Goal: Information Seeking & Learning: Learn about a topic

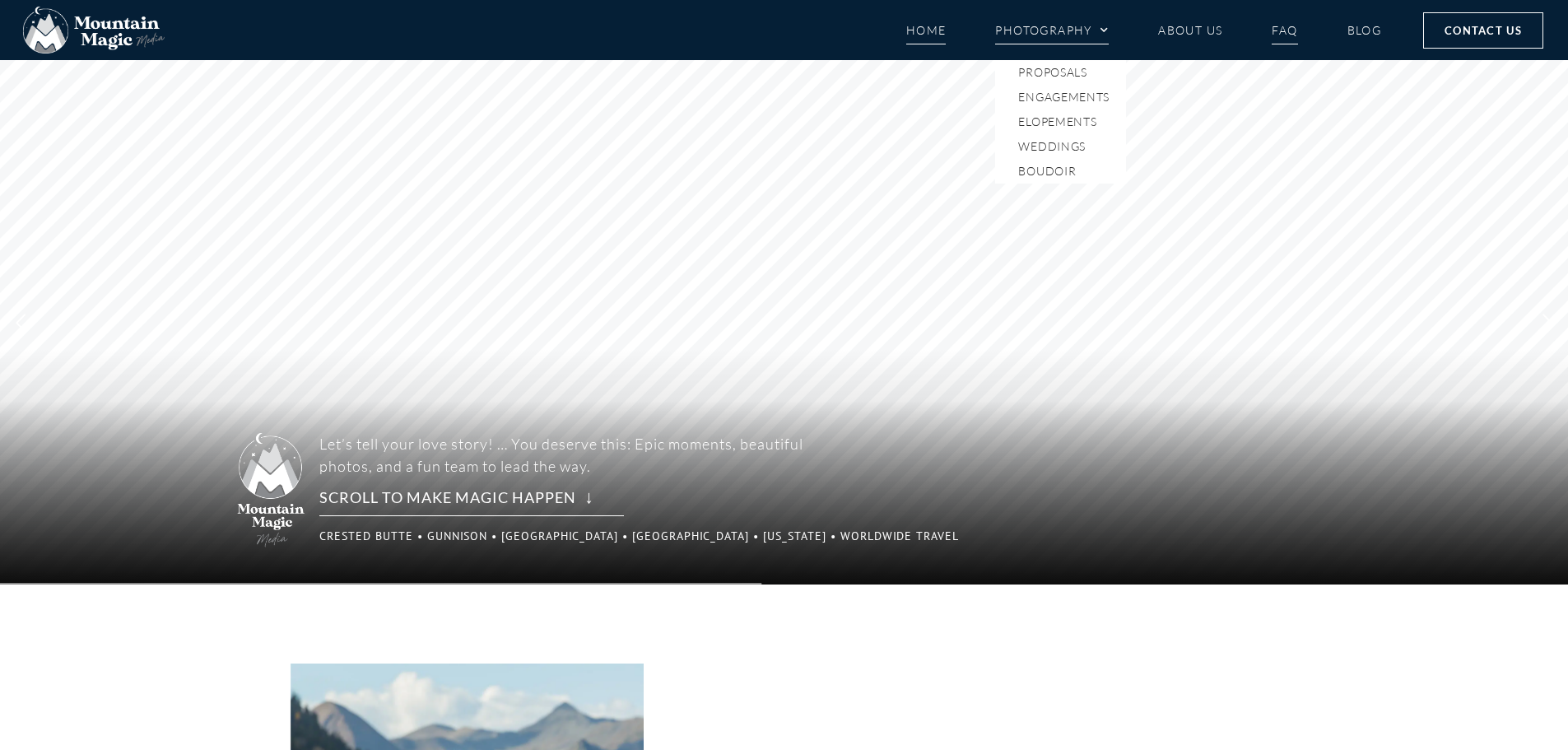
click at [1273, 29] on link "FAQ" at bounding box center [1284, 30] width 26 height 29
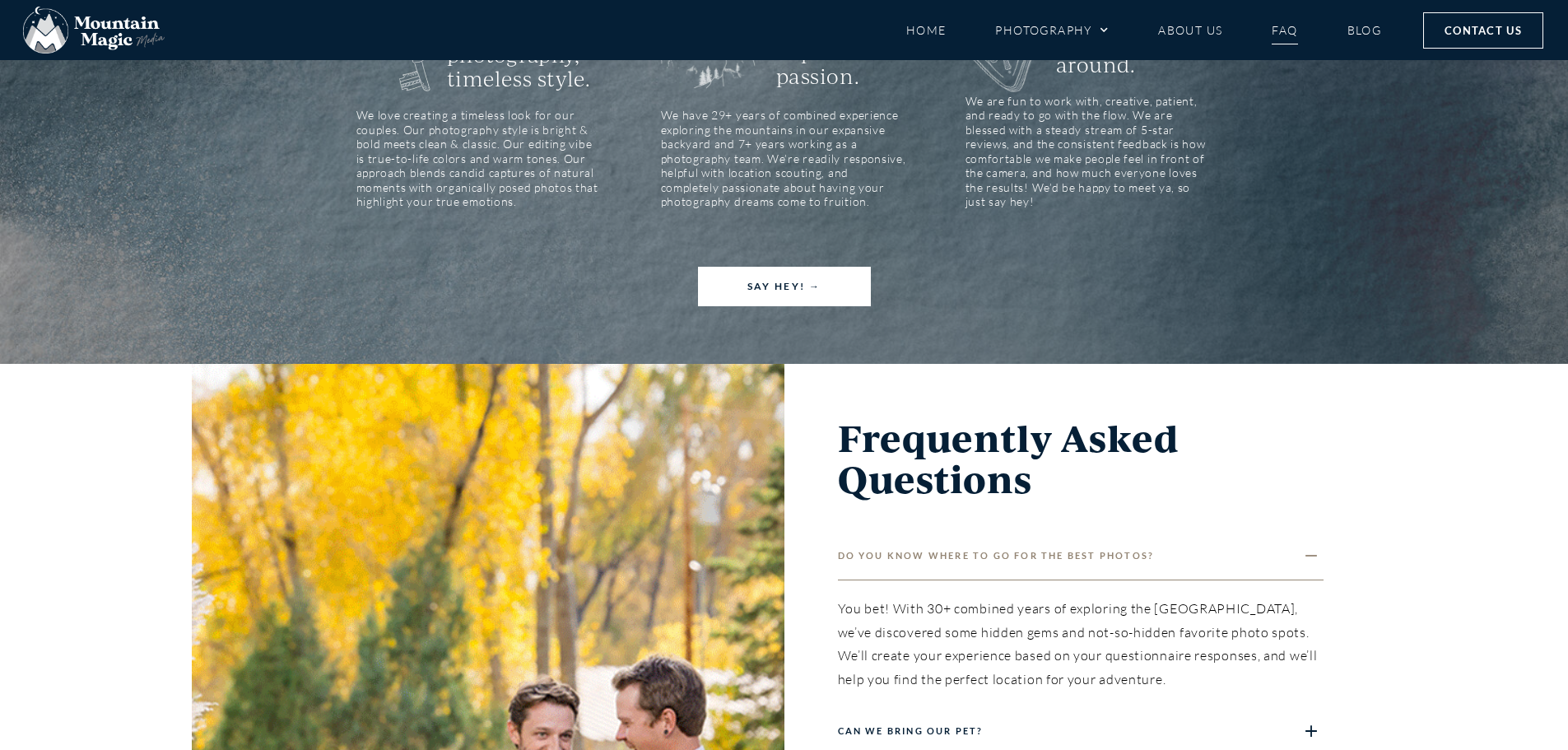
scroll to position [659, 0]
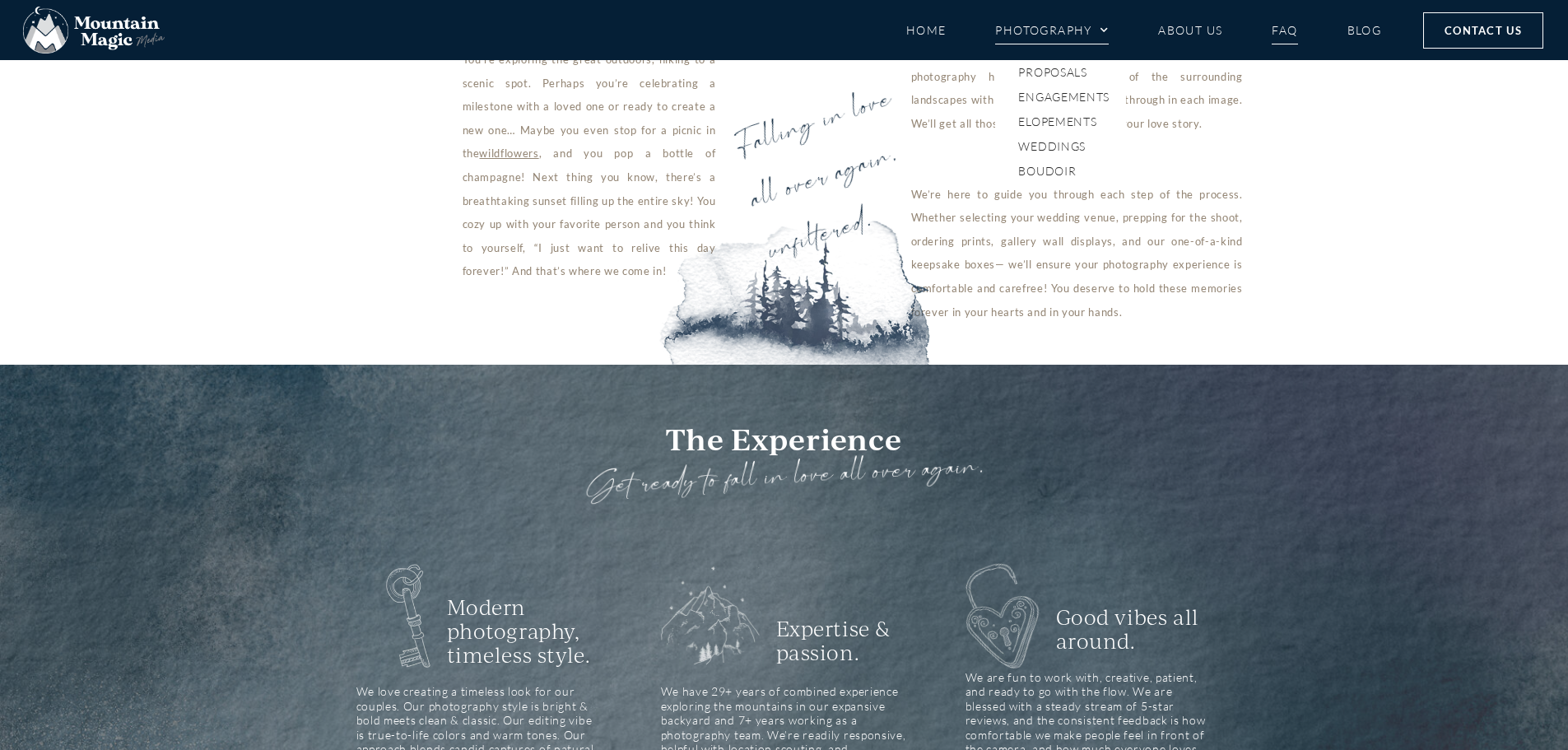
click at [1057, 30] on link "Photography" at bounding box center [1052, 30] width 113 height 29
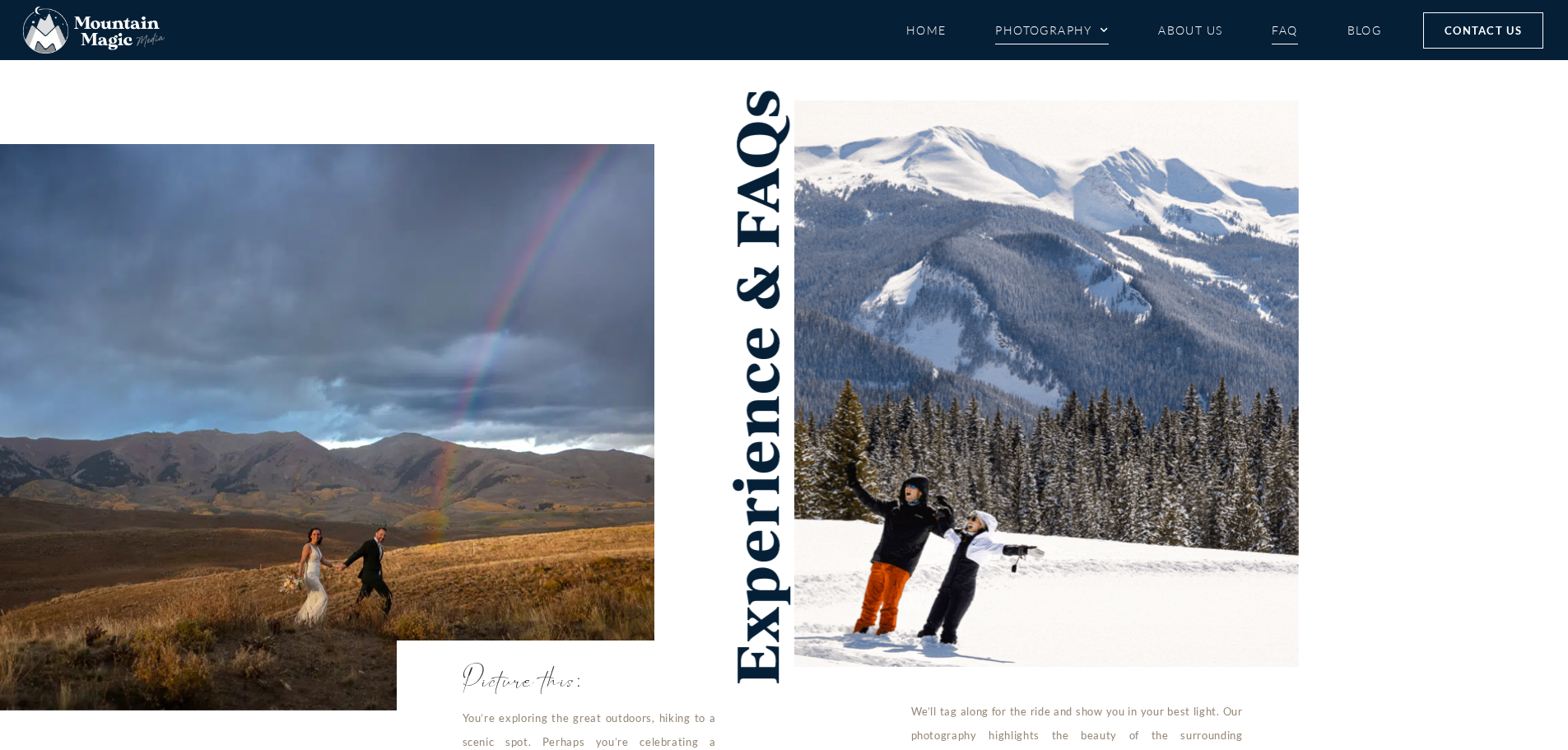
click at [1100, 23] on span "Menu" at bounding box center [1100, 31] width 17 height 25
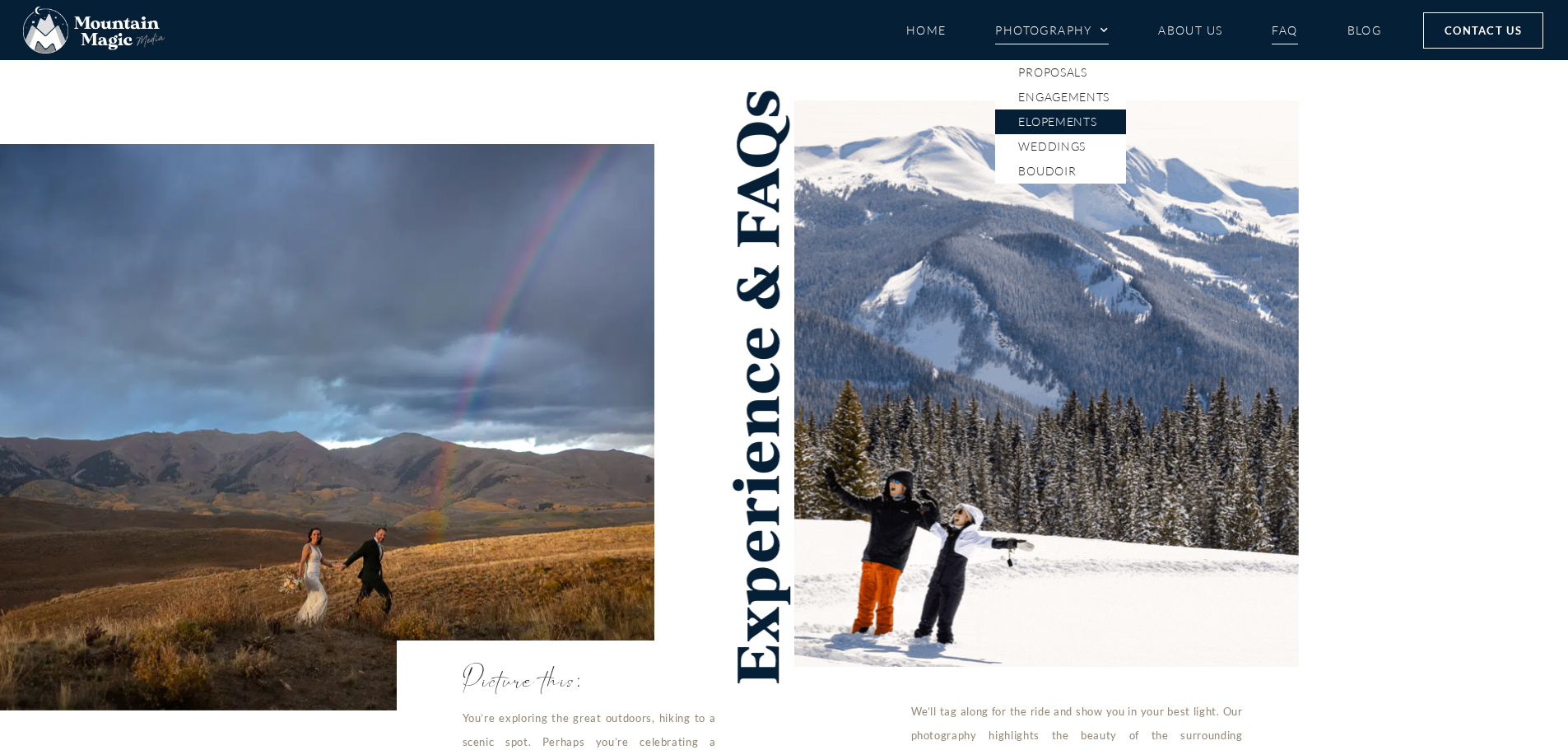
click at [1070, 121] on link "Elopements" at bounding box center [1061, 122] width 131 height 25
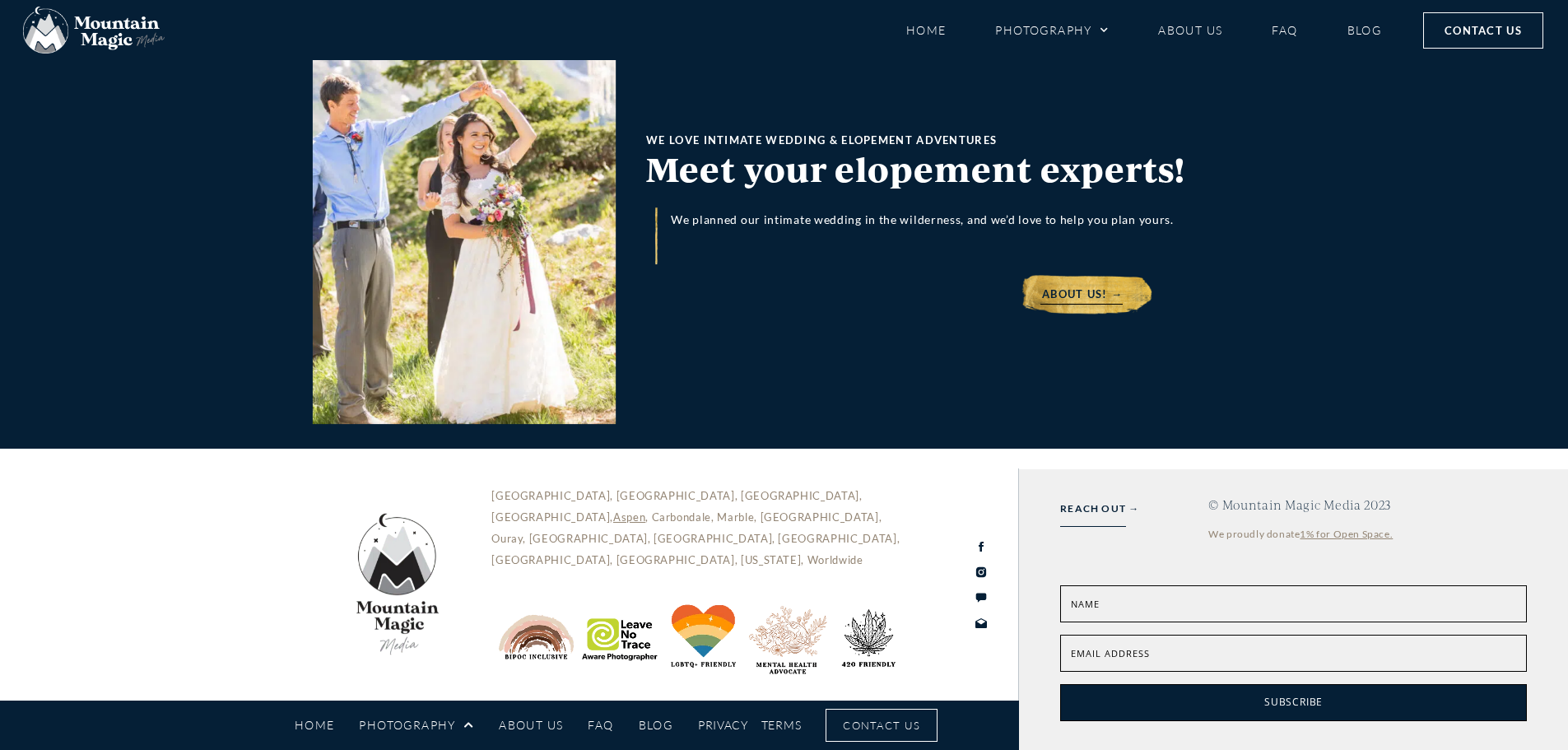
scroll to position [6523, 0]
click at [1195, 36] on link "About Us" at bounding box center [1191, 30] width 65 height 29
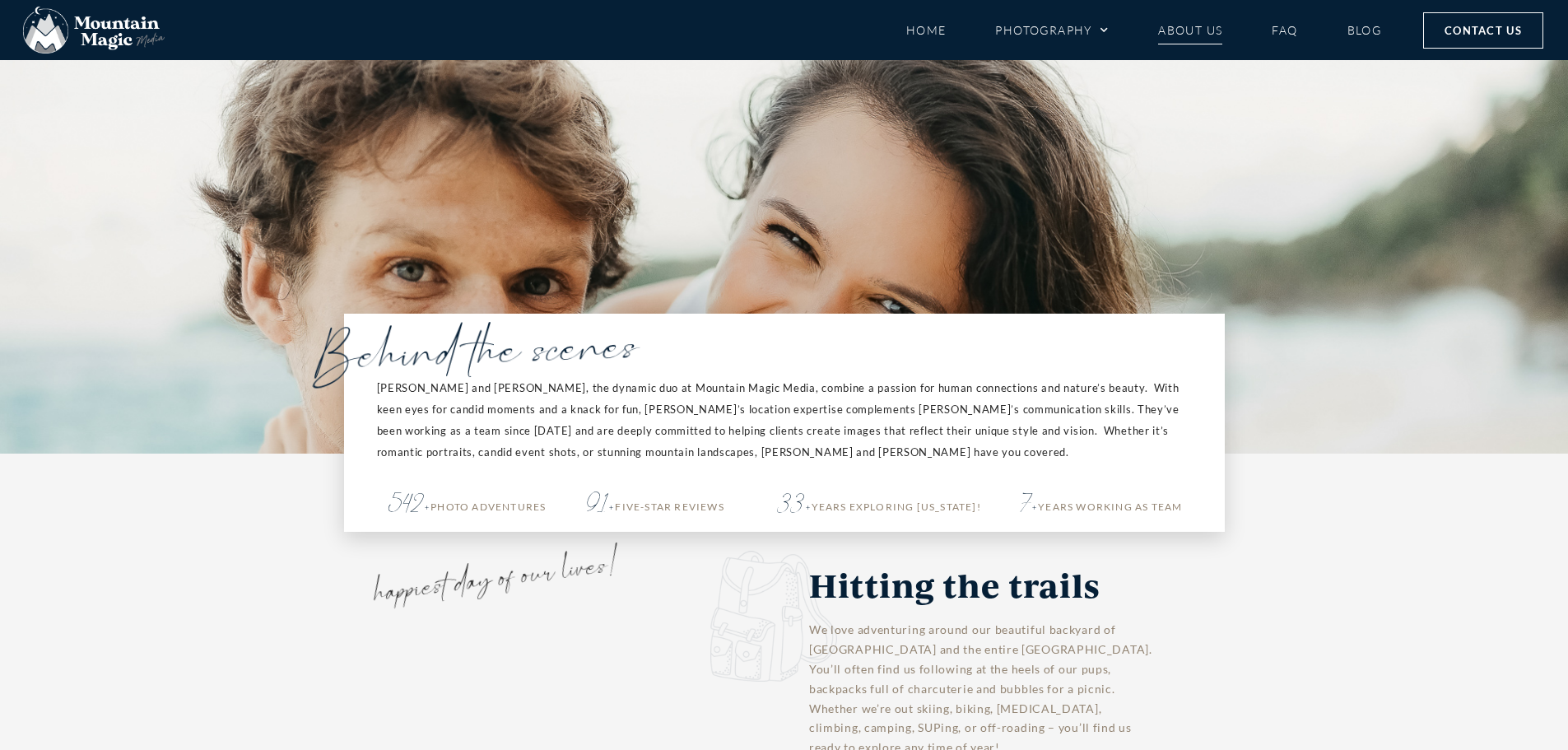
scroll to position [557, 0]
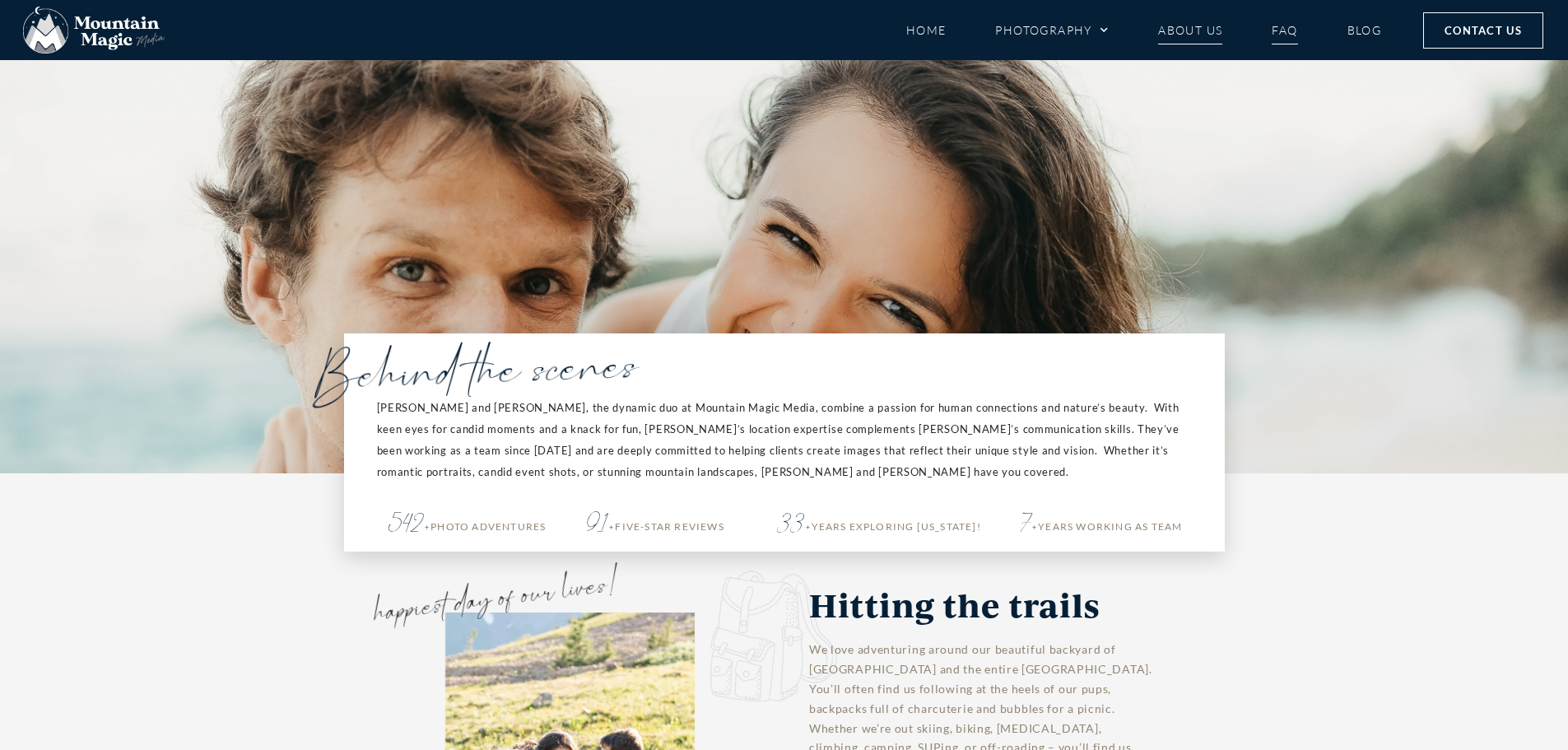
click at [1272, 35] on link "FAQ" at bounding box center [1284, 30] width 26 height 29
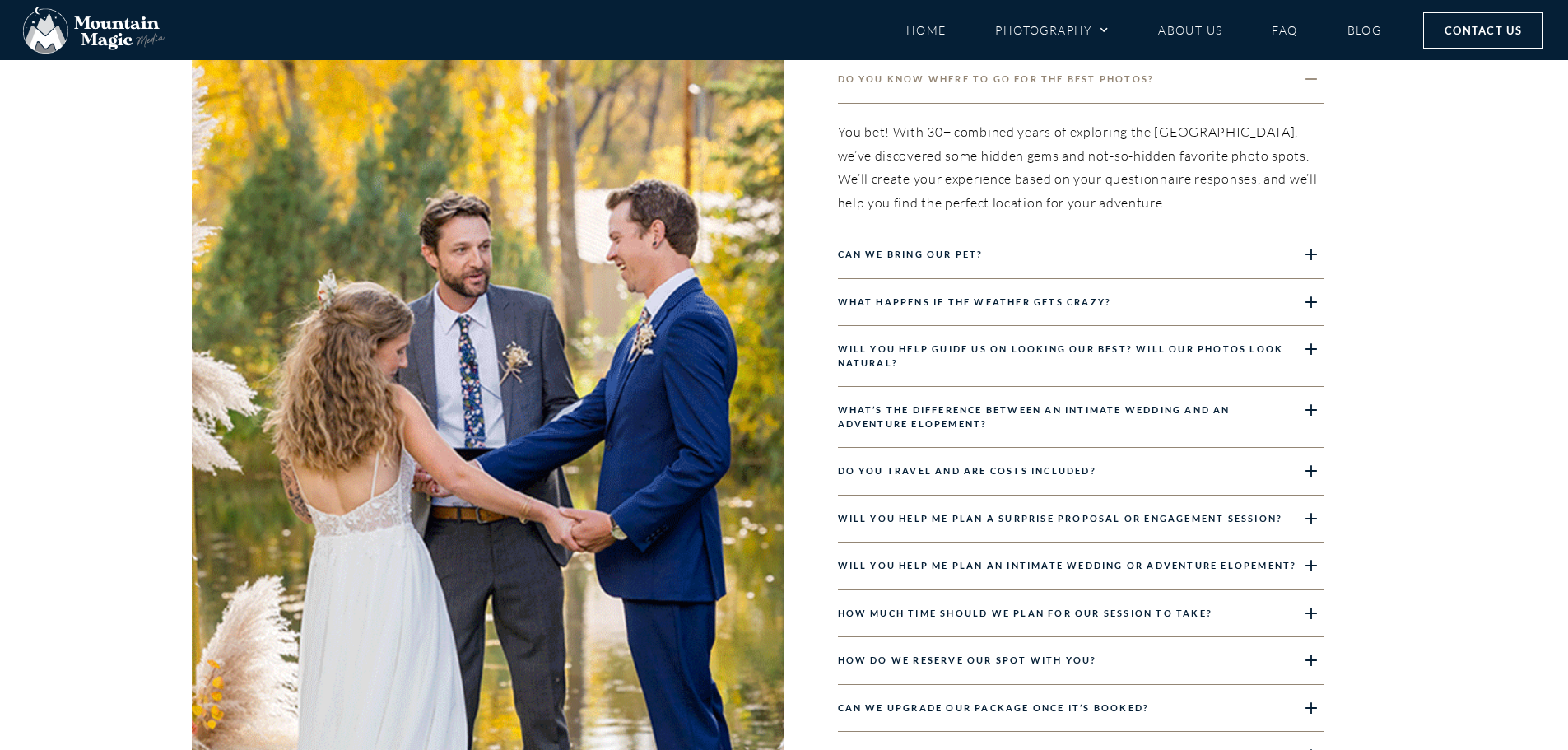
scroll to position [1811, 0]
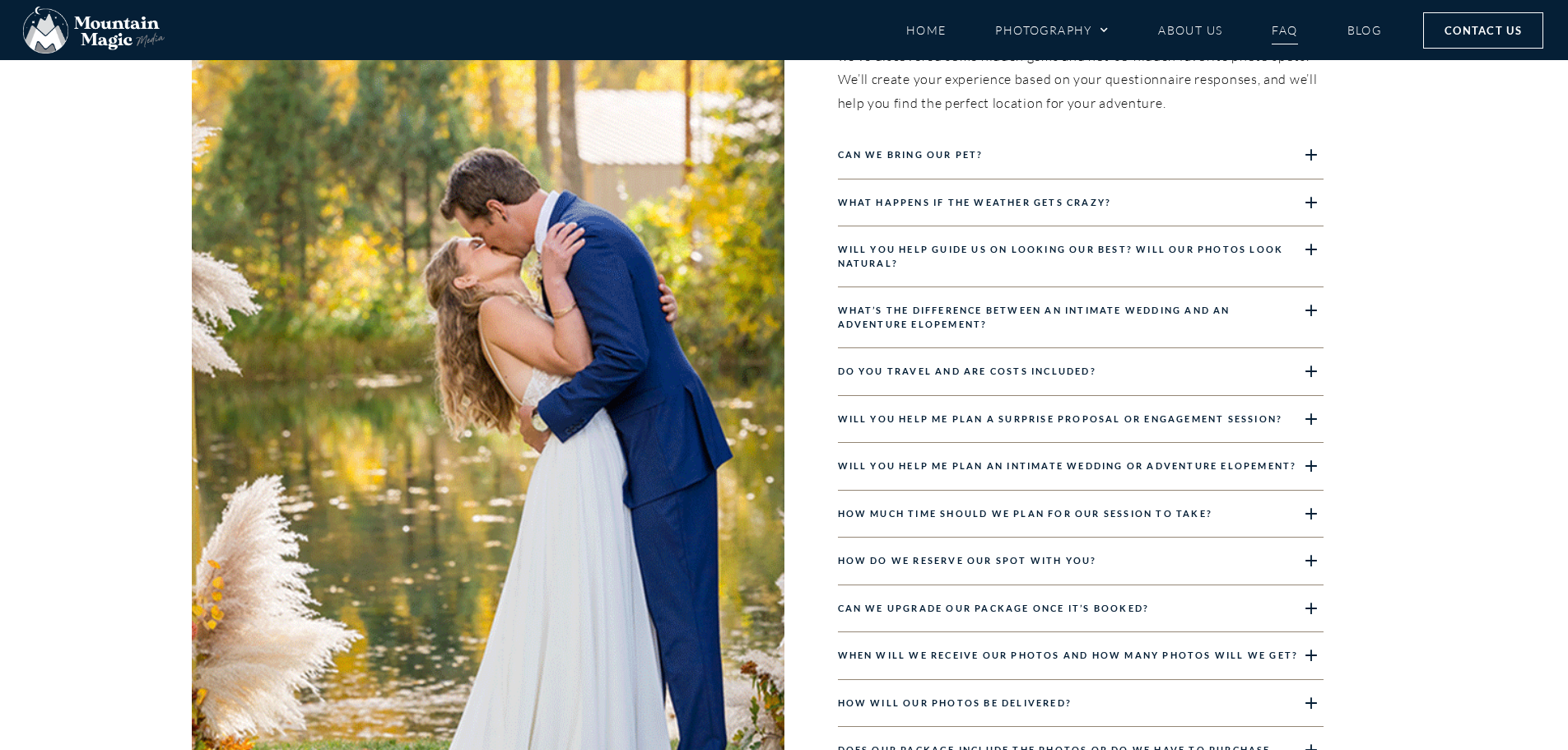
click at [963, 560] on link "How do we reserve our spot with you?" at bounding box center [967, 560] width 259 height 11
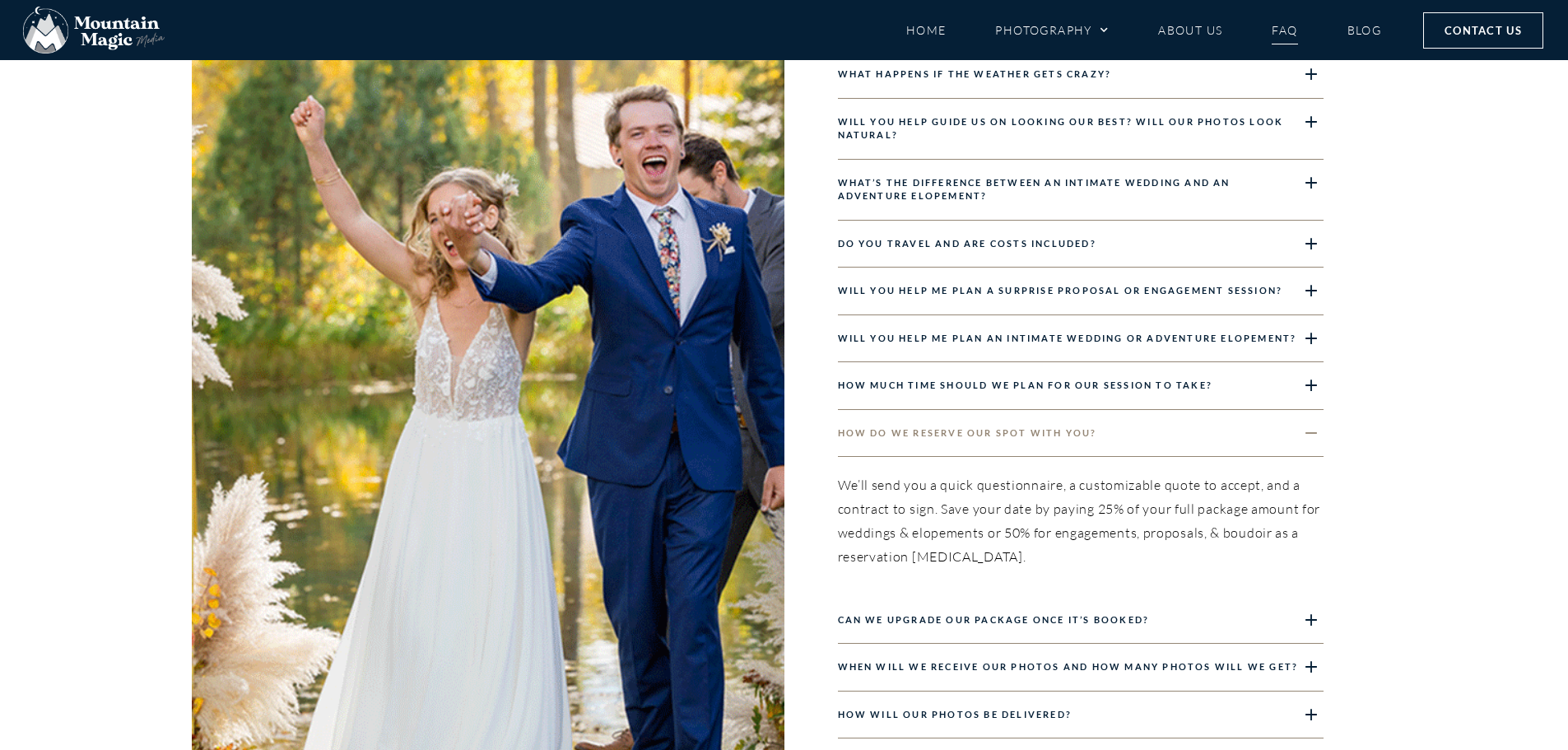
click at [1142, 623] on link "Can we upgrade our package once it’s booked?" at bounding box center [994, 619] width 312 height 11
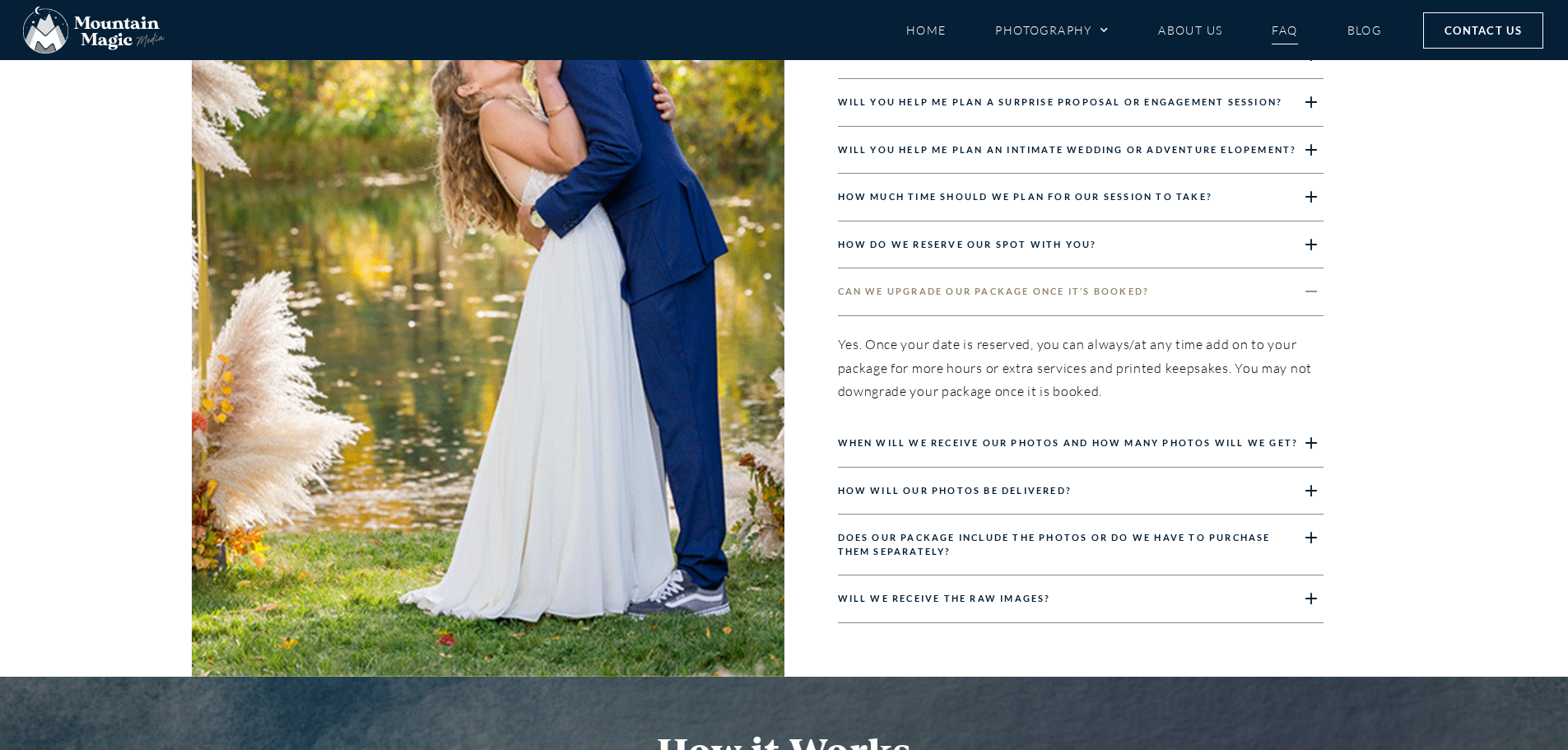
scroll to position [2141, 0]
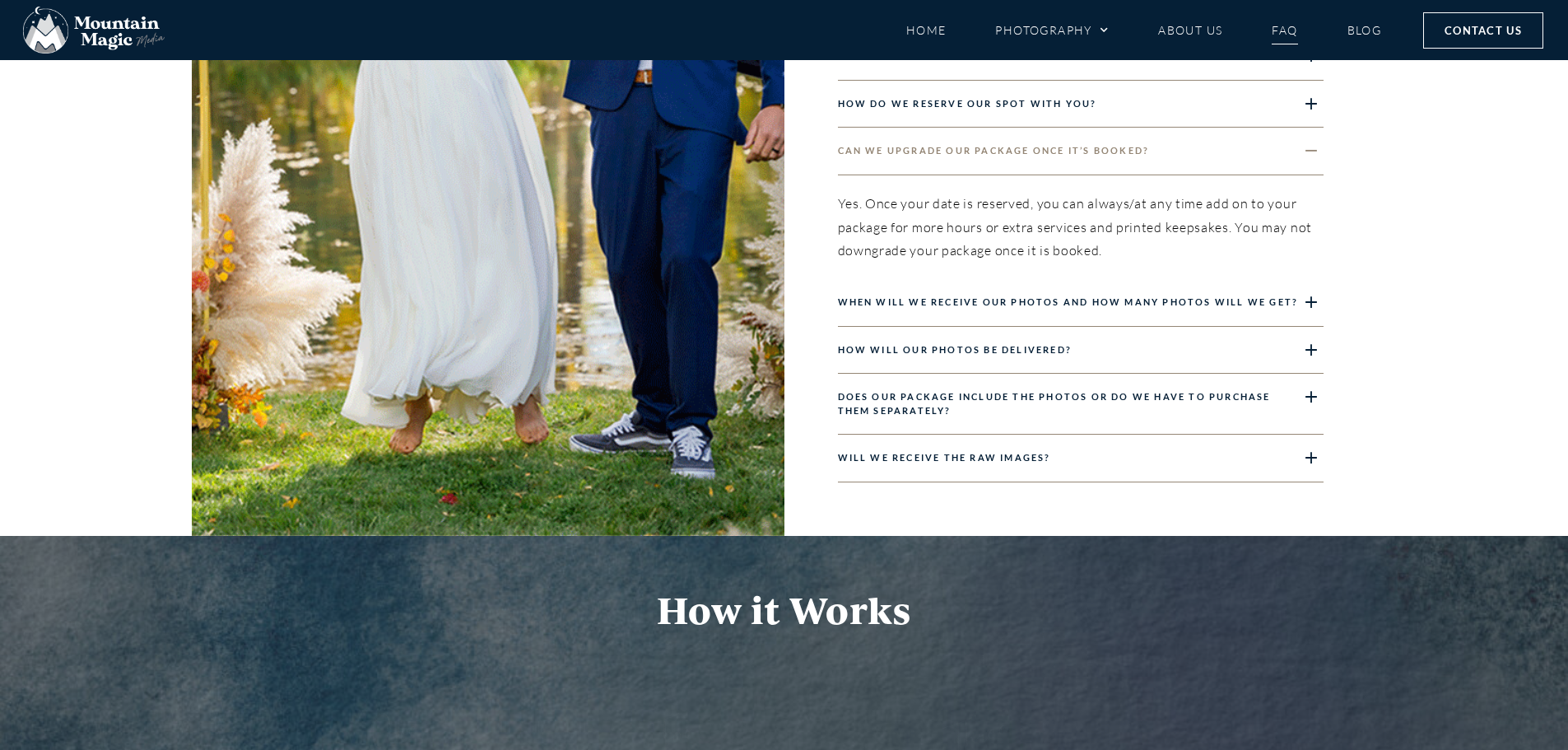
click at [1005, 398] on link "Does our package include the photos or do we have to purchase them separately?" at bounding box center [1054, 403] width 433 height 25
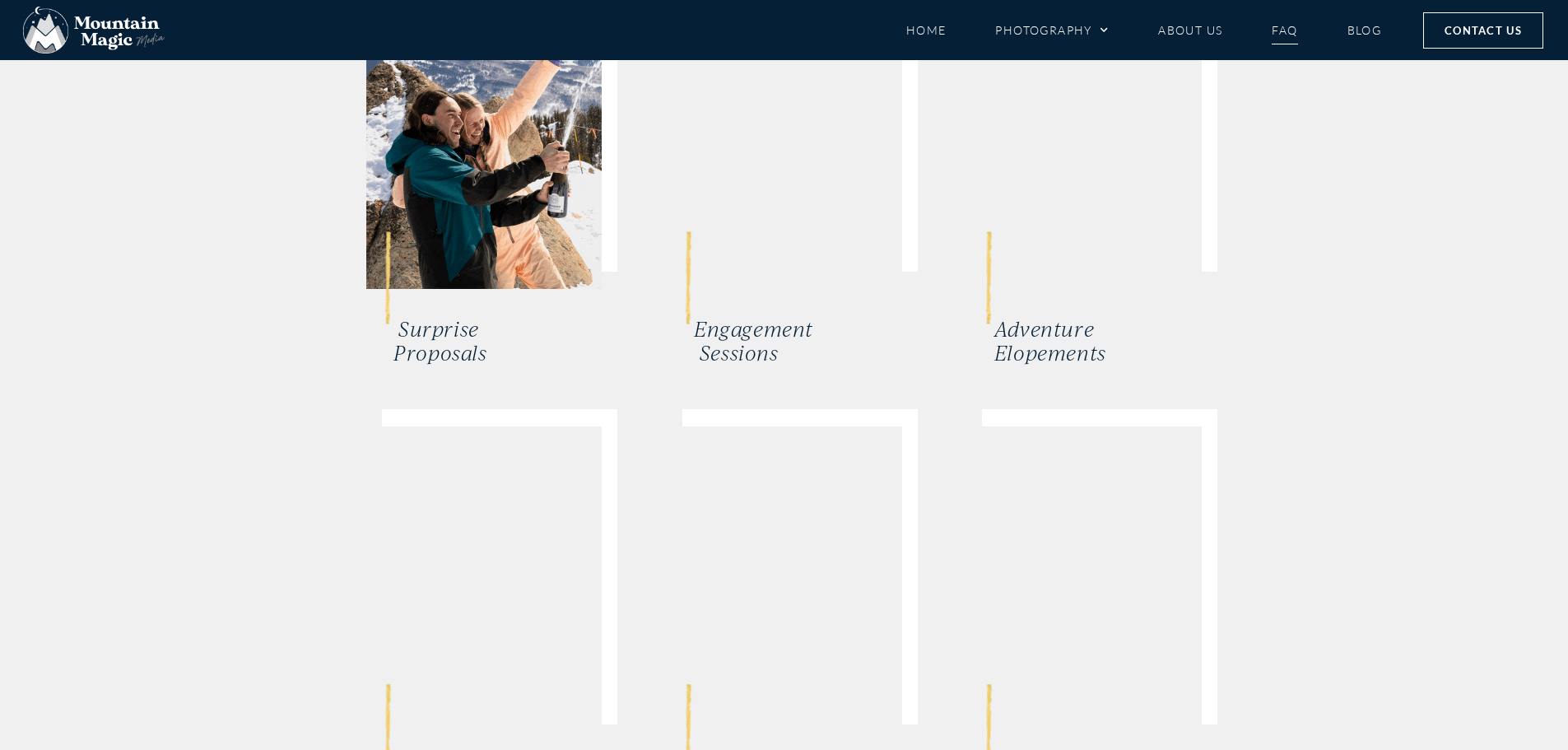
scroll to position [4611, 0]
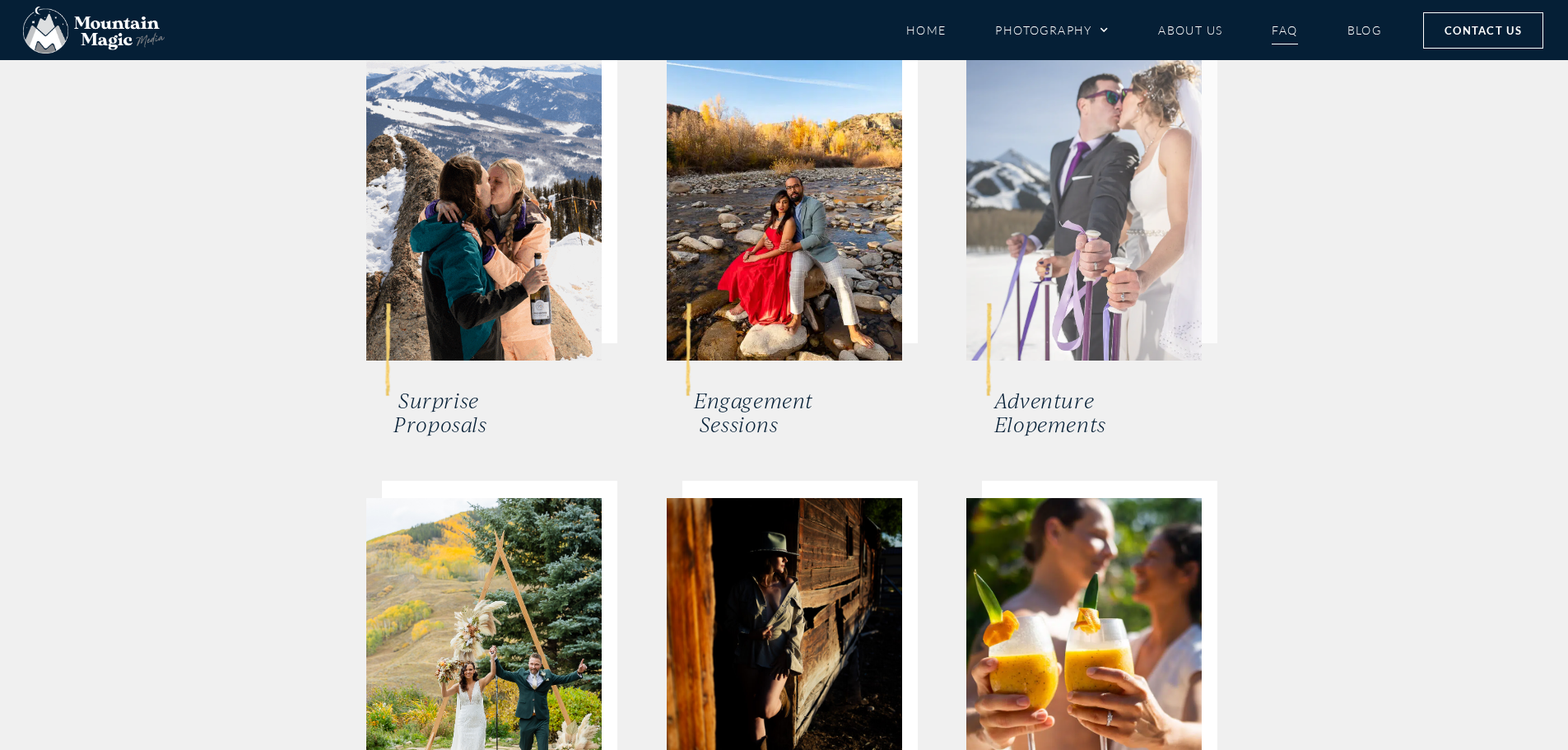
click at [1091, 196] on img at bounding box center [1084, 203] width 235 height 315
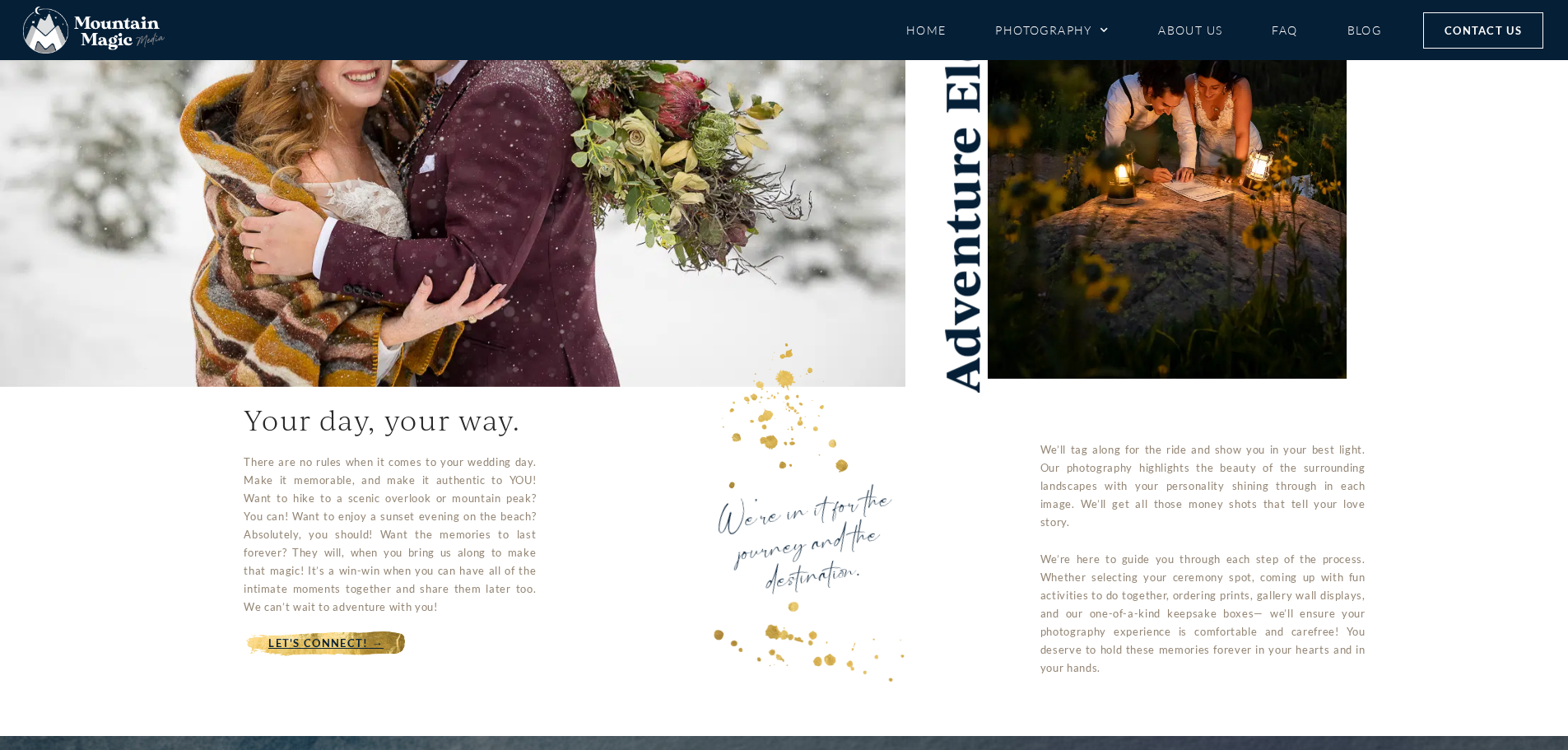
scroll to position [82, 0]
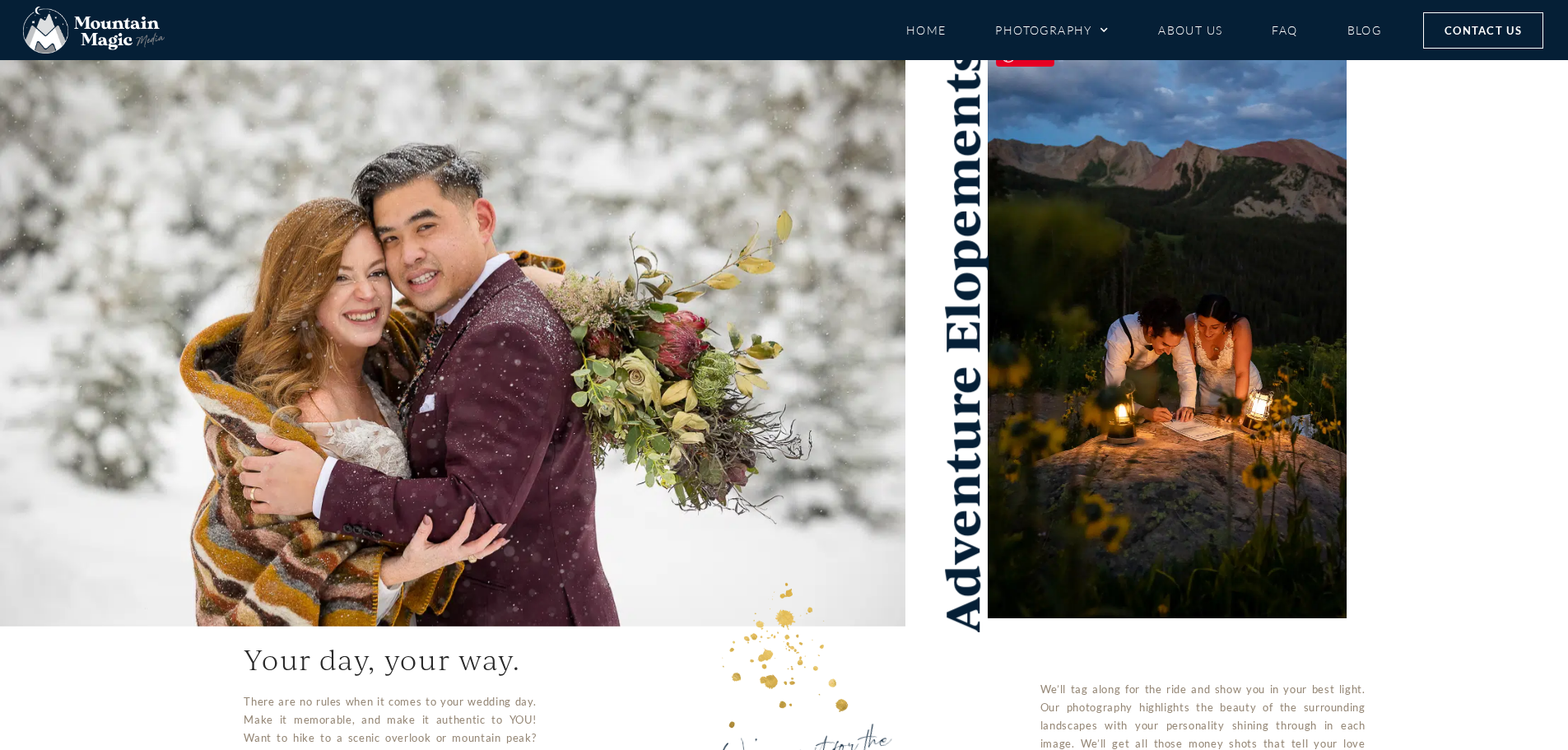
click at [1100, 390] on img at bounding box center [1168, 327] width 359 height 583
